Goal: Task Accomplishment & Management: Manage account settings

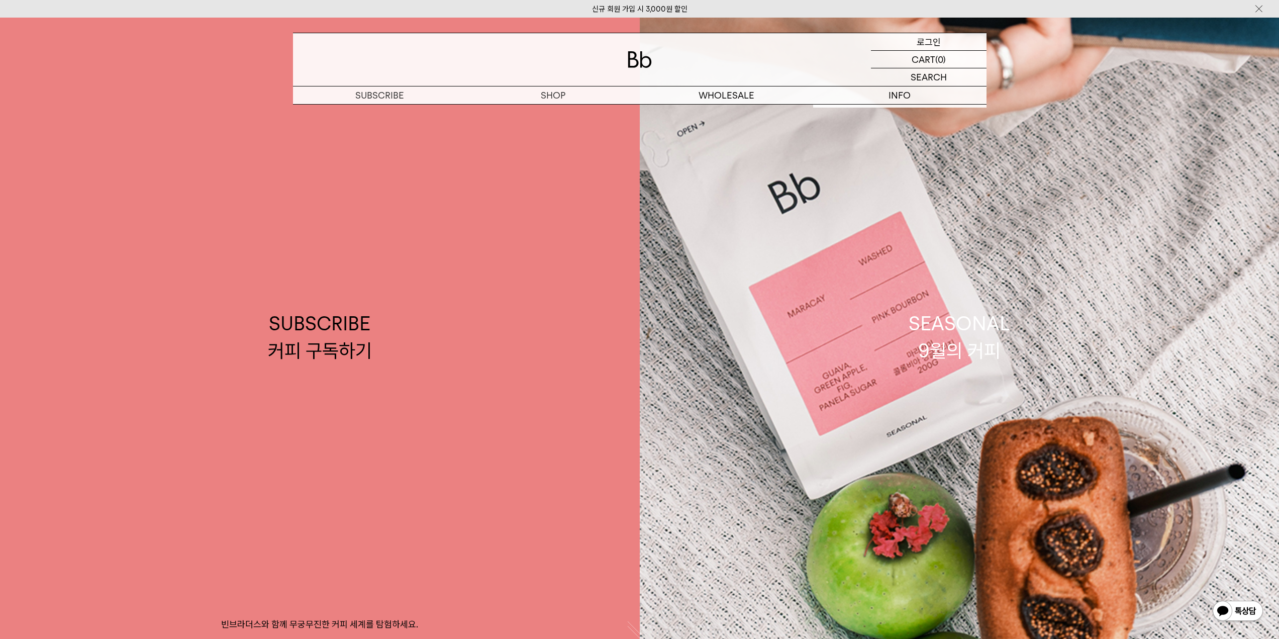
click at [932, 42] on p "로그인" at bounding box center [929, 41] width 24 height 17
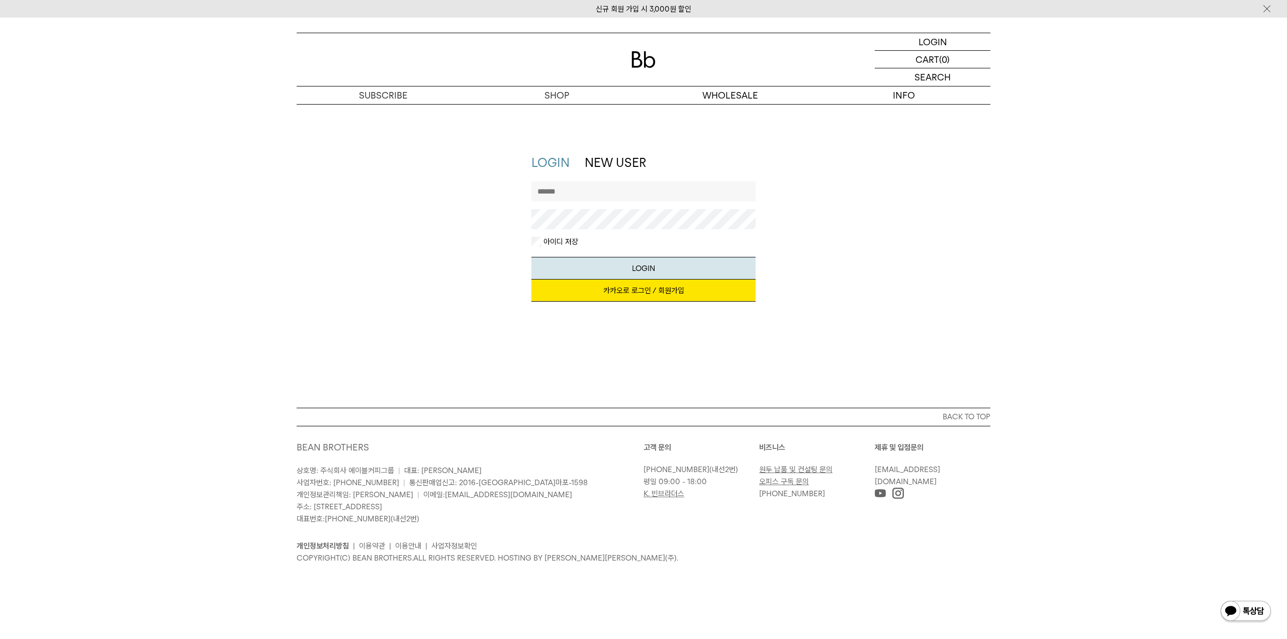
click at [640, 292] on link "카카오로 로그인 / 회원가입" at bounding box center [643, 291] width 225 height 22
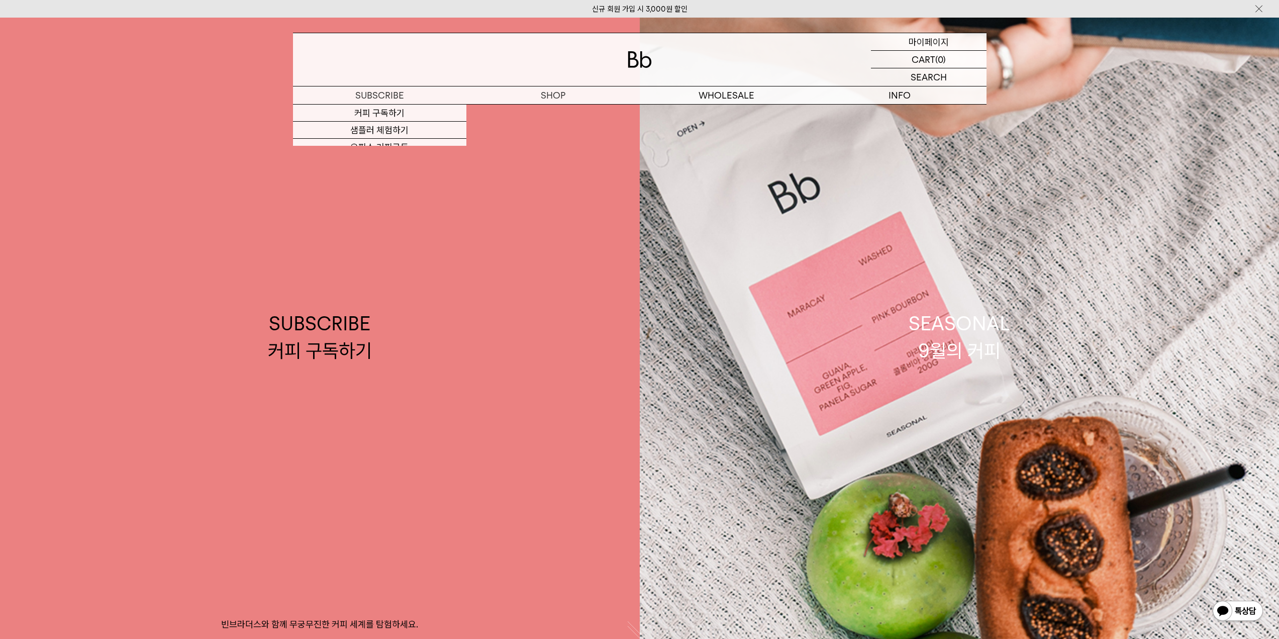
click at [937, 43] on p "마이페이지" at bounding box center [929, 41] width 40 height 17
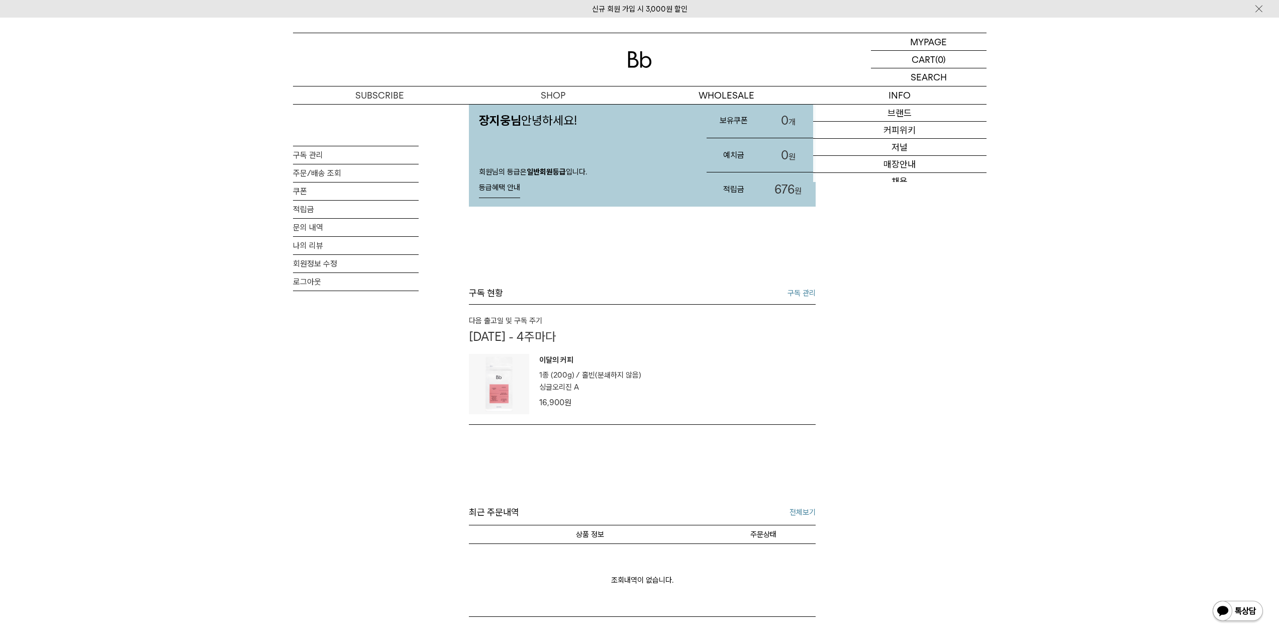
scroll to position [50, 0]
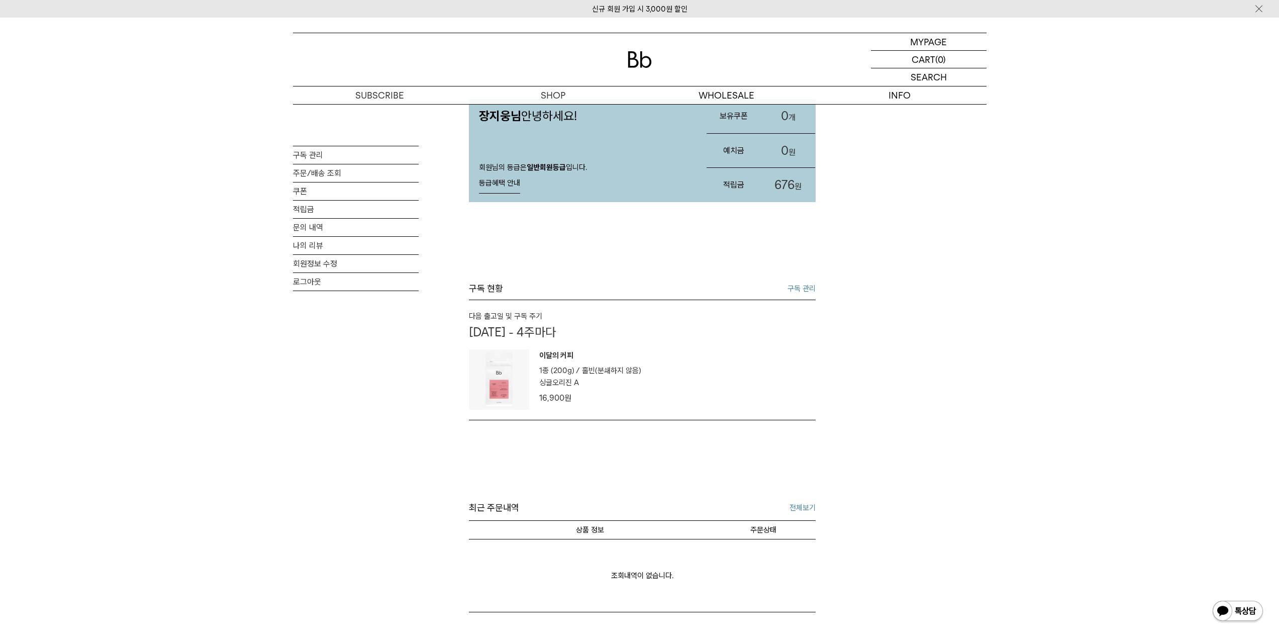
click at [570, 332] on p "09월 29일 - 4주마다" at bounding box center [642, 332] width 347 height 15
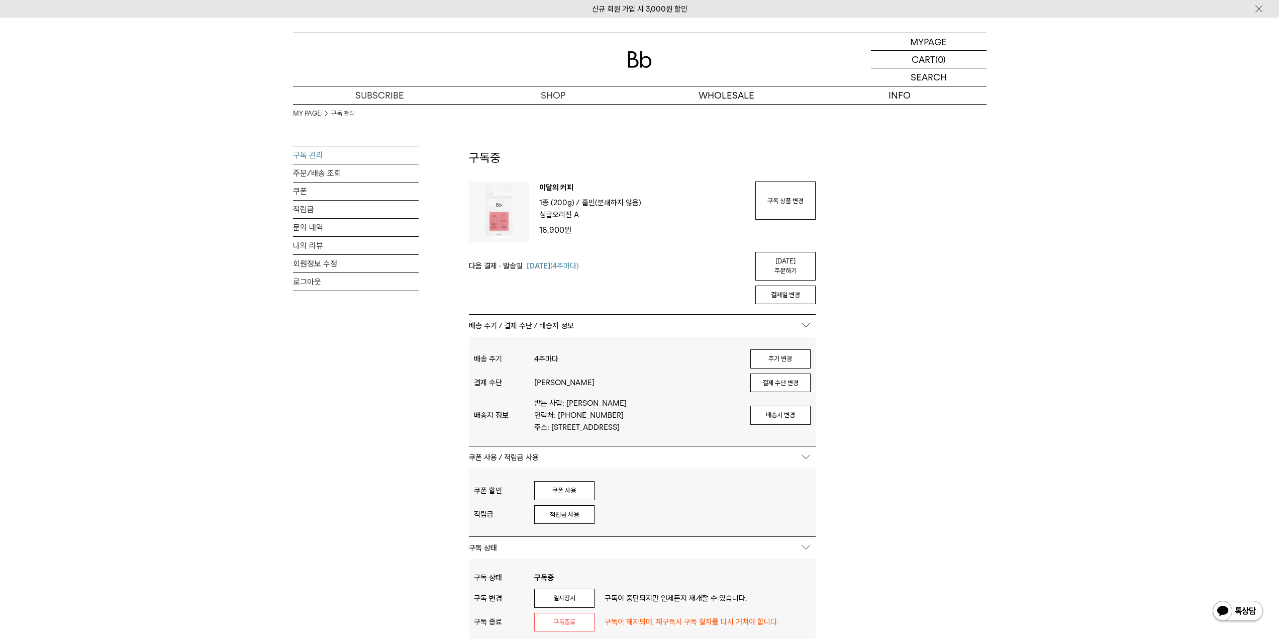
click at [585, 306] on div "구독 번호 : 55133 인포 번호 : 26256 주문 번호 : 2508291000014510 다음 출고일 및 구독 주기 09월 29일 - 4…" at bounding box center [642, 413] width 347 height 464
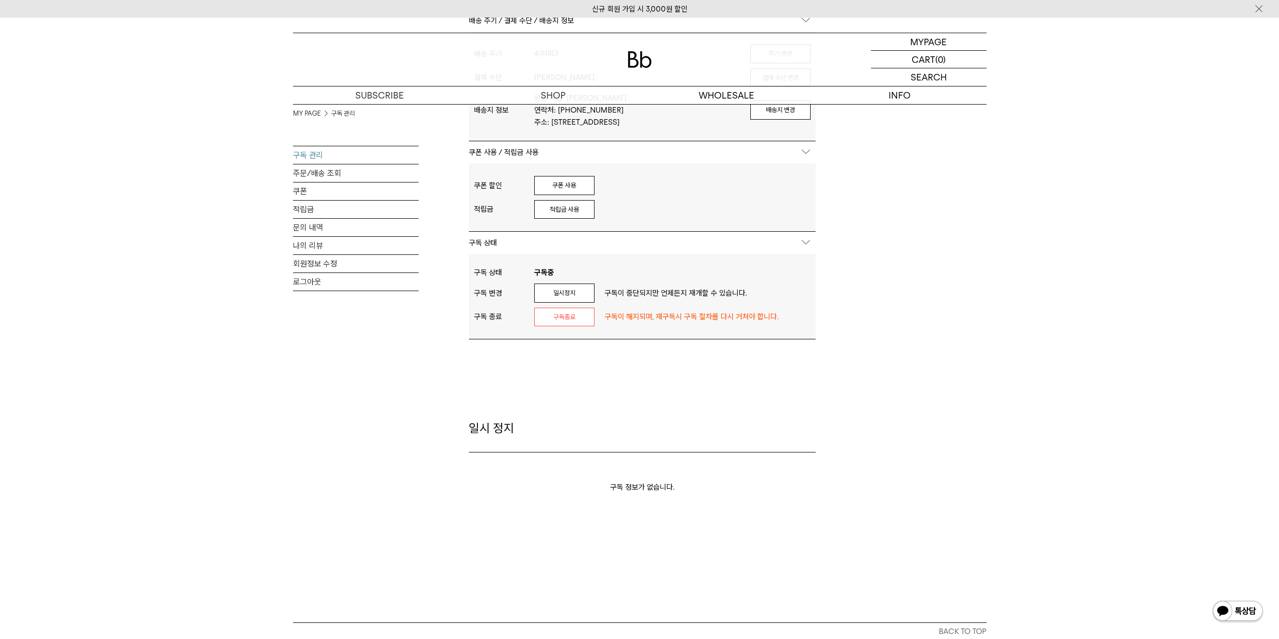
scroll to position [352, 0]
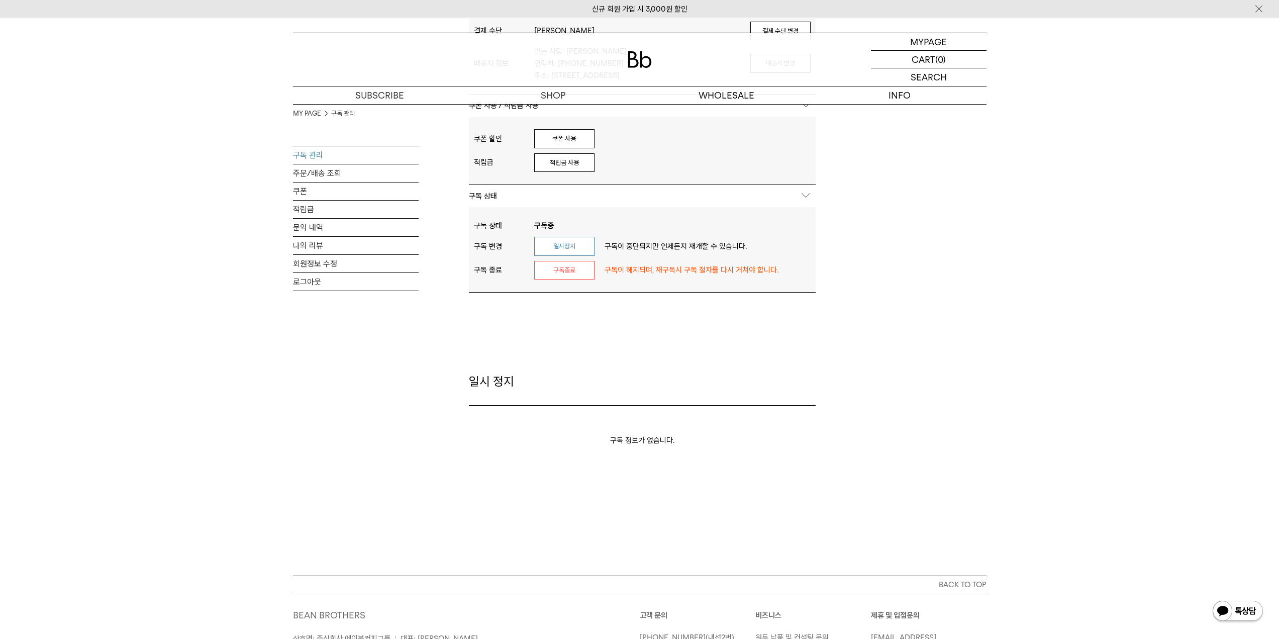
click at [572, 248] on button "일시정지" at bounding box center [564, 246] width 60 height 19
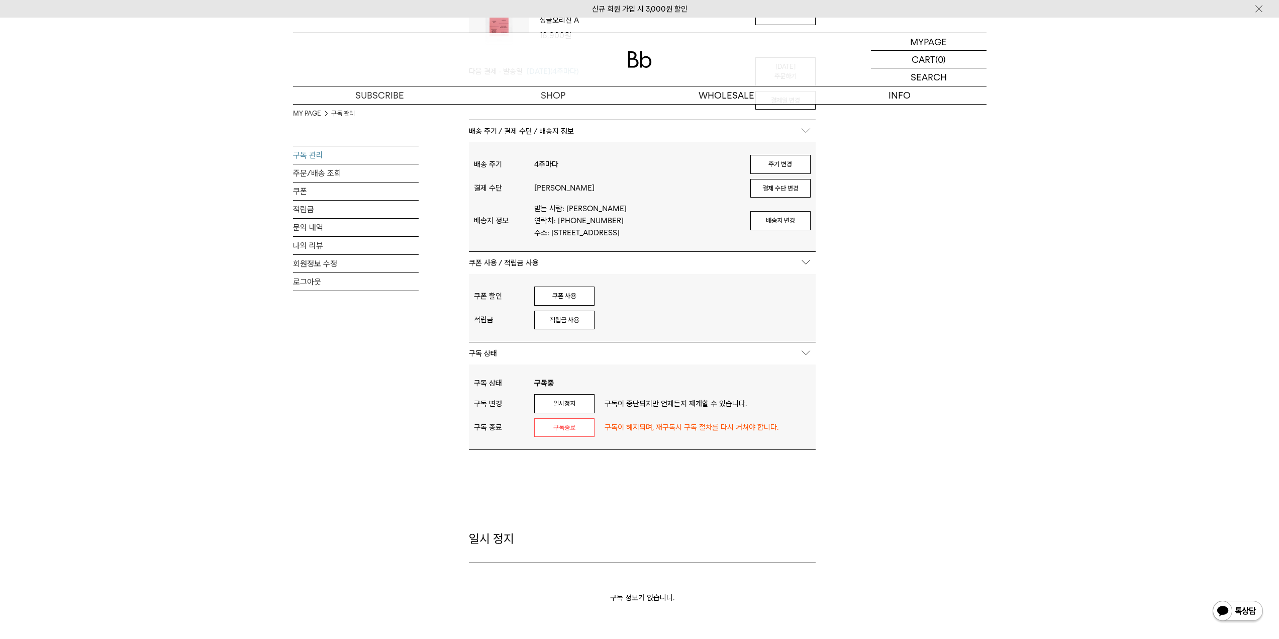
scroll to position [201, 0]
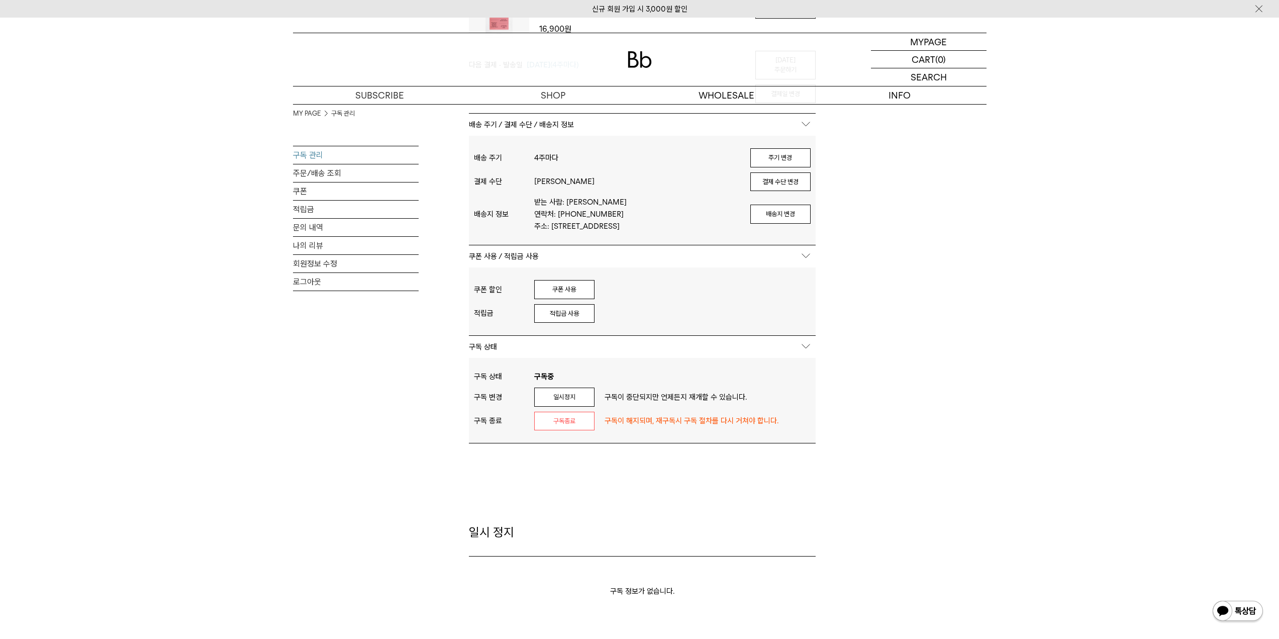
drag, startPoint x: 585, startPoint y: 394, endPoint x: 696, endPoint y: 34, distance: 376.6
click at [585, 394] on button "일시정지" at bounding box center [564, 397] width 60 height 19
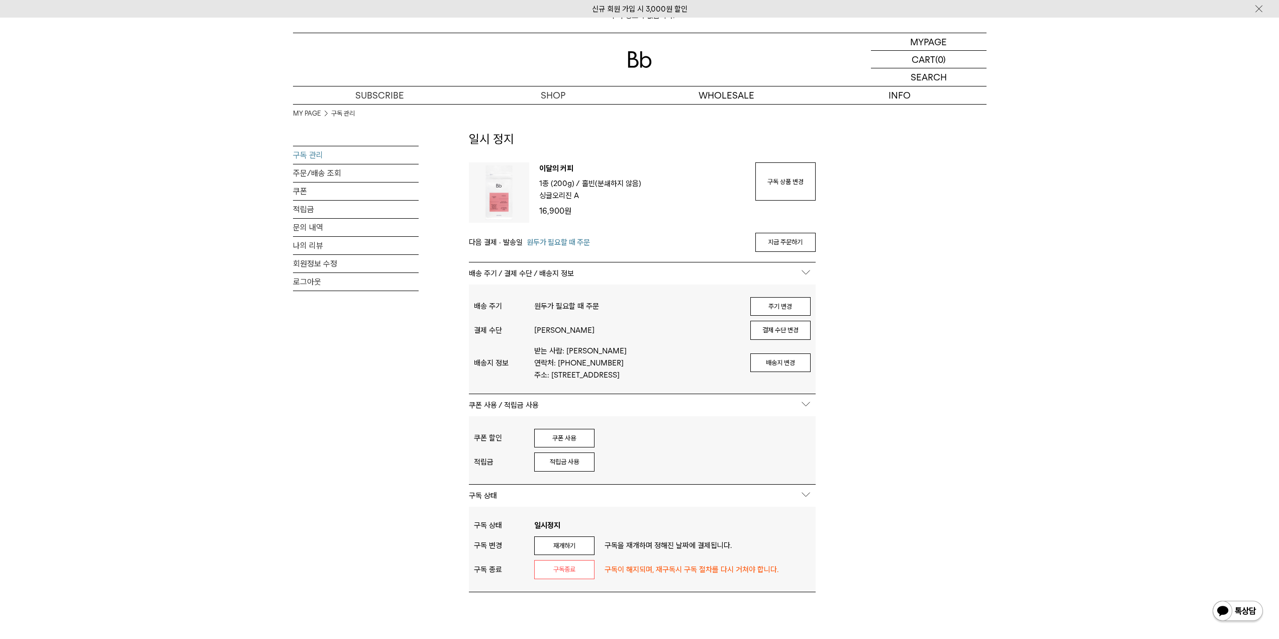
drag, startPoint x: 671, startPoint y: 314, endPoint x: 346, endPoint y: 357, distance: 327.1
click at [346, 357] on div "MY PAGE 구독 관리 구독 관리 주문/배송 조회 쿠폰 적립금 문의 내역 나의 리뷰 회원정보 수정 로그아웃" at bounding box center [356, 264] width 126 height 236
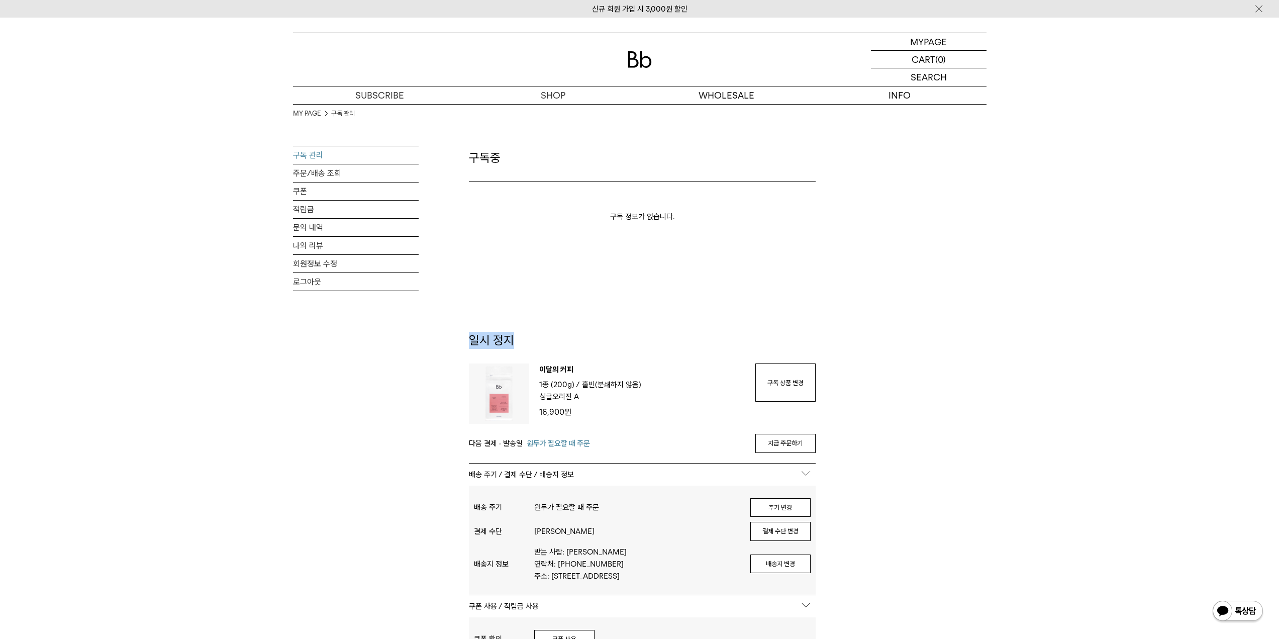
drag, startPoint x: 525, startPoint y: 338, endPoint x: 442, endPoint y: 343, distance: 83.1
click at [446, 338] on div "MY PAGE 구독 관리 구독 관리 주문/배송 조회 쿠폰 적립금 문의 내역 나의 리뷰 회원정보 수정 로그아웃 구독중 구독 정보가 없습니다. 일…" at bounding box center [640, 448] width 694 height 689
click at [442, 343] on div "MY PAGE 구독 관리 구독 관리 주문/배송 조회 쿠폰 적립금 문의 내역 나의 리뷰 회원정보 수정 로그아웃 구독중 구독 정보가 없습니다. 일…" at bounding box center [640, 448] width 694 height 689
